Goal: Answer question/provide support

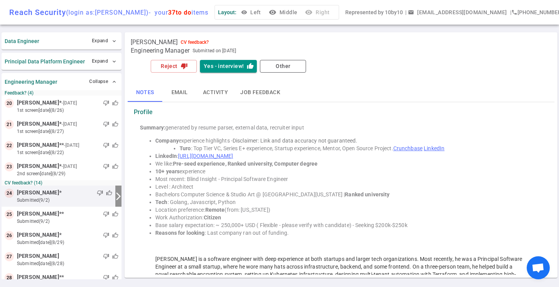
scroll to position [41, 0]
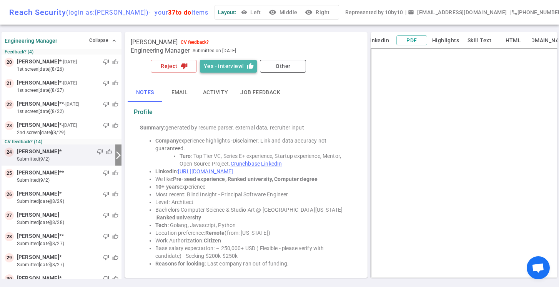
click at [230, 67] on button "Yes - interview! thumb_up" at bounding box center [228, 66] width 57 height 13
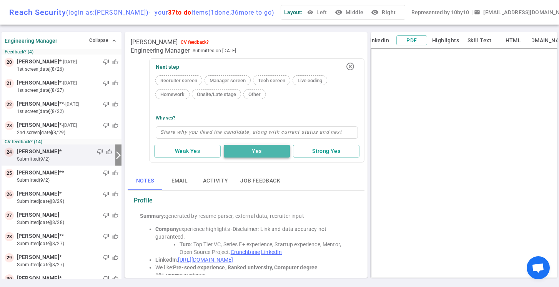
click at [253, 150] on button "Yes" at bounding box center [257, 151] width 66 height 13
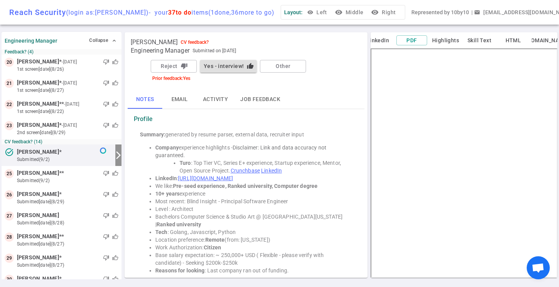
click at [230, 64] on button "Yes - interview! thumb_up" at bounding box center [228, 66] width 57 height 13
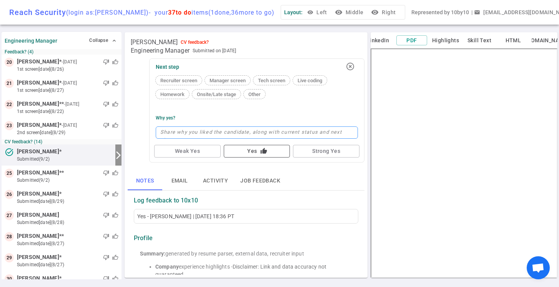
type textarea "L"
type textarea "Lo"
type textarea "Loo"
type textarea "Look"
type textarea "Looks"
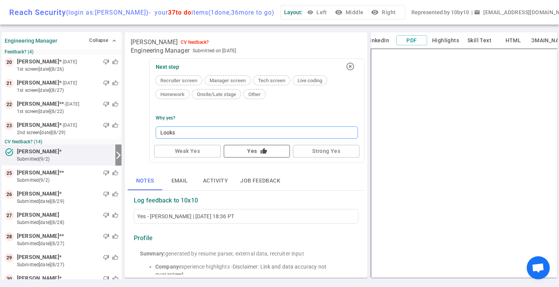
type textarea "Looks"
type textarea "Looks l"
type textarea "Looks li"
type textarea "Looks lik"
type textarea "Looks like"
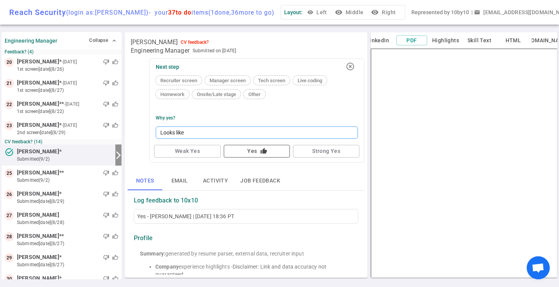
type textarea "Looks like"
type textarea "Looks like a"
type textarea "Looks like a t"
type textarea "Looks like a te"
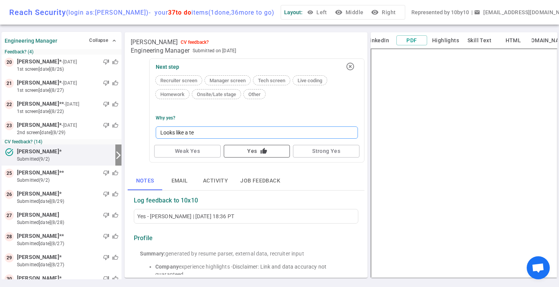
type textarea "Looks like a tec"
type textarea "Looks like a tech"
type textarea "Looks like a techn"
type textarea "Looks like a techni"
type textarea "Looks like a technic"
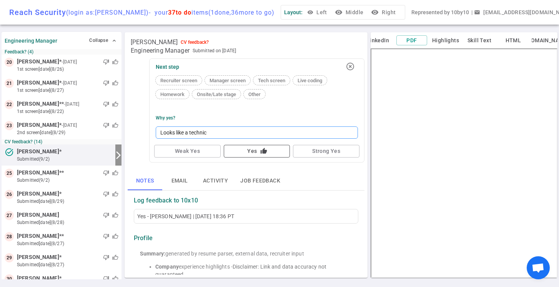
type textarea "Looks like a technica"
type textarea "Looks like a technical"
type textarea "Looks like a technical l"
type textarea "Looks like a technical le"
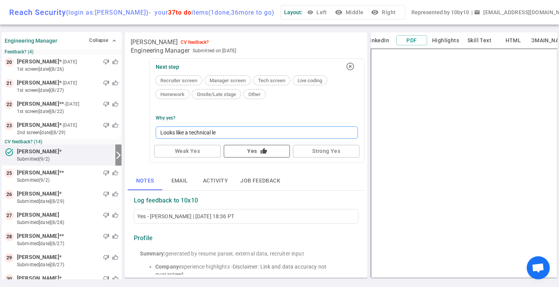
type textarea "Looks like a technical lea"
type textarea "Looks like a technical lead"
type textarea "Looks like a technical leade"
type textarea "Looks like a technical leader"
type textarea "Looks like a technical leade"
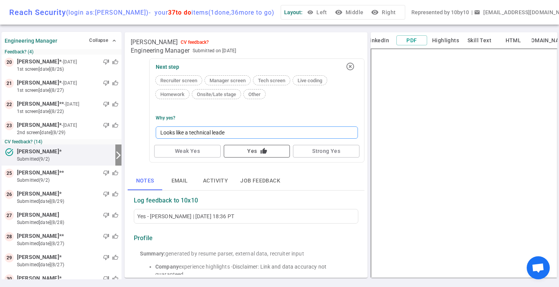
type textarea "Looks like a technical lead"
type textarea "Looks like a technical lea"
type textarea "Looks like a technical le"
type textarea "Looks like a technical l"
type textarea "Looks like a technical"
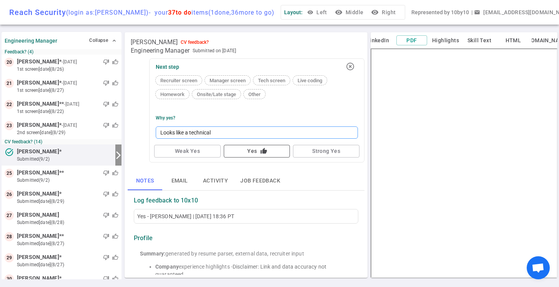
type textarea "Looks like a technical"
type textarea "Looks like a technica"
type textarea "Looks like a technic"
type textarea "Looks like a techni"
type textarea "Looks like a techn"
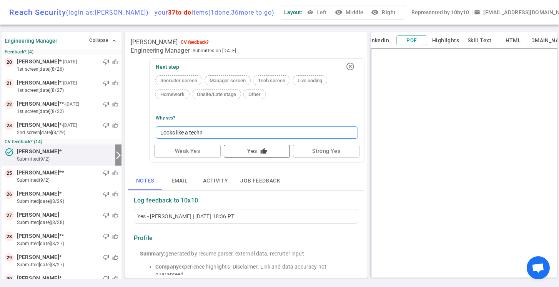
type textarea "Looks like a tech"
type textarea "Looks like a tec"
type textarea "Looks like a te"
type textarea "Looks like a t"
type textarea "Looks like a"
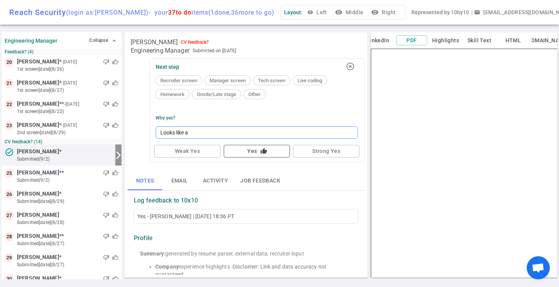
type textarea "Looks like a"
type textarea "Looks like"
type textarea "Looks lik"
type textarea "Looks li"
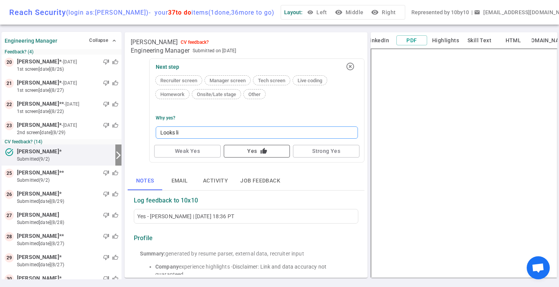
type textarea "Looks l"
type textarea "Looks"
type textarea "Look"
type textarea "Loo"
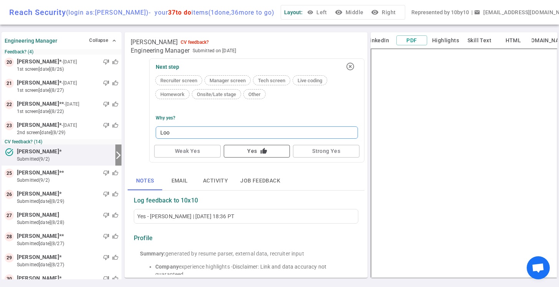
type textarea "Lo"
type textarea "L"
type textarea "H"
type textarea "Ha"
type textarea "Han"
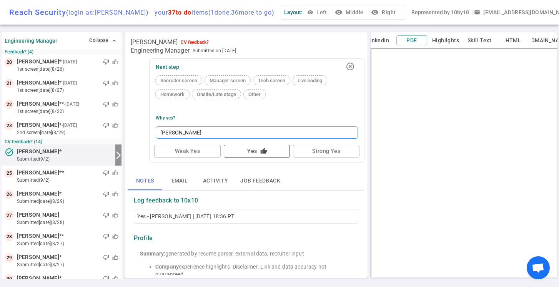
type textarea "Hand"
type textarea "Hands"
type textarea "Hands o"
type textarea "Hands on"
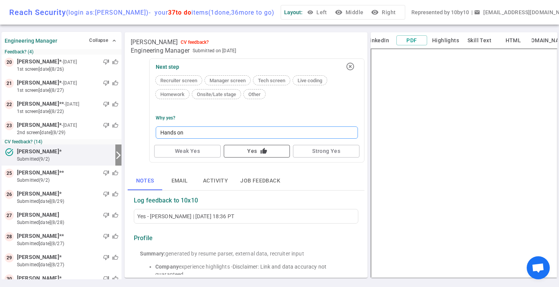
type textarea "Hands on"
type textarea "Hands on t"
type textarea "Hands on te"
type textarea "Hands on tec"
type textarea "Hands on tech"
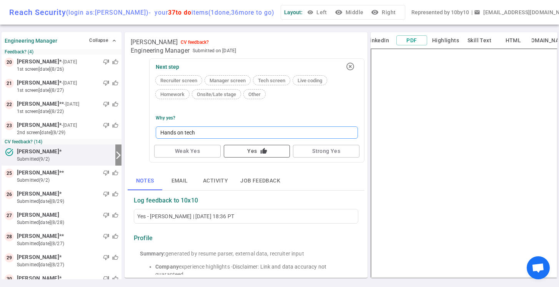
type textarea "Hands on techn"
type textarea "Hands on techni"
type textarea "Hands on technic"
type textarea "Hands on technica"
type textarea "Hands on technical"
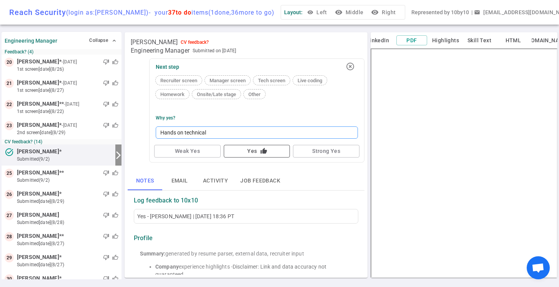
type textarea "Hands on technical"
type textarea "Hands on technical l"
type textarea "Hands on technical le"
type textarea "Hands on technical lea"
type textarea "Hands on technical lead"
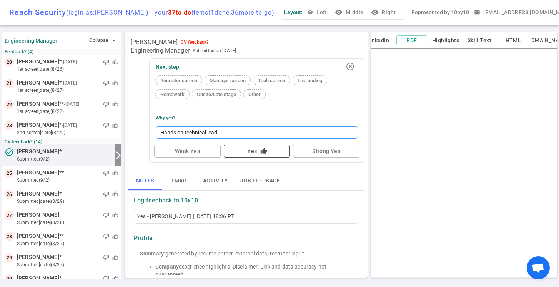
type textarea "Hands on technical leade"
type textarea "Hands on technical leader"
type textarea "Hands on technical leaders"
type textarea "Hands on technical leadersh"
type textarea "Hands on technical leadershi"
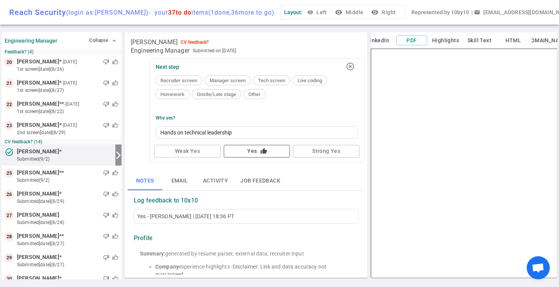
type textarea "Hands on technical leadership"
click at [259, 152] on button "Yes thumb_up" at bounding box center [257, 151] width 66 height 13
